Goal: Transaction & Acquisition: Purchase product/service

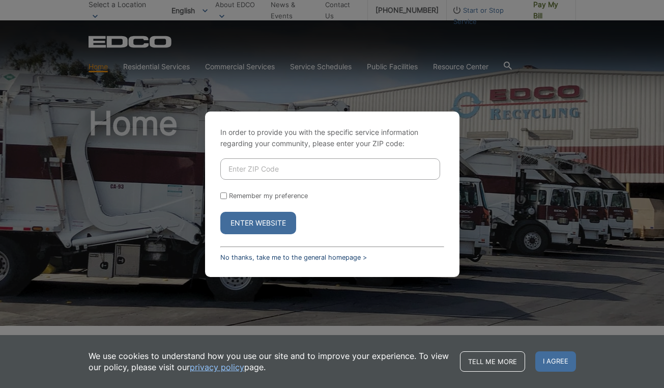
click at [256, 256] on link "No thanks, take me to the general homepage >" at bounding box center [293, 257] width 147 height 8
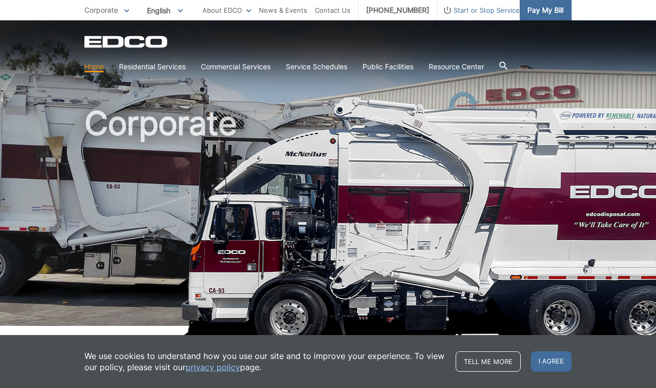
click at [542, 8] on span "Pay My Bill" at bounding box center [546, 10] width 36 height 11
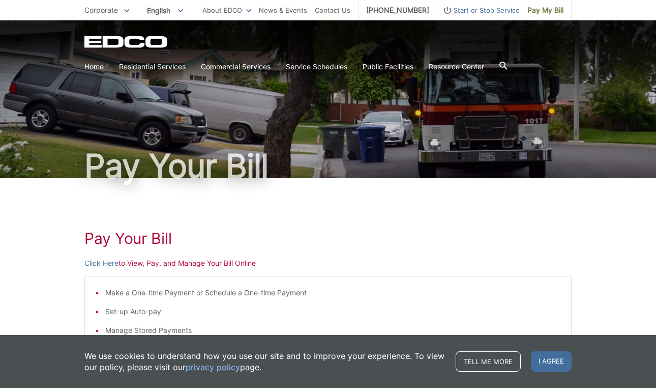
scroll to position [204, 0]
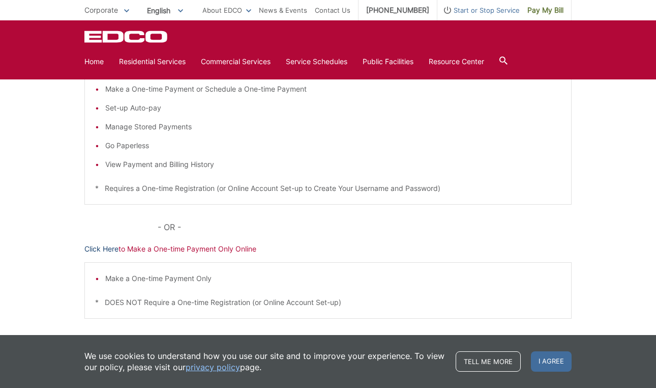
click at [104, 249] on link "Click Here" at bounding box center [101, 248] width 34 height 11
